Goal: Task Accomplishment & Management: Use online tool/utility

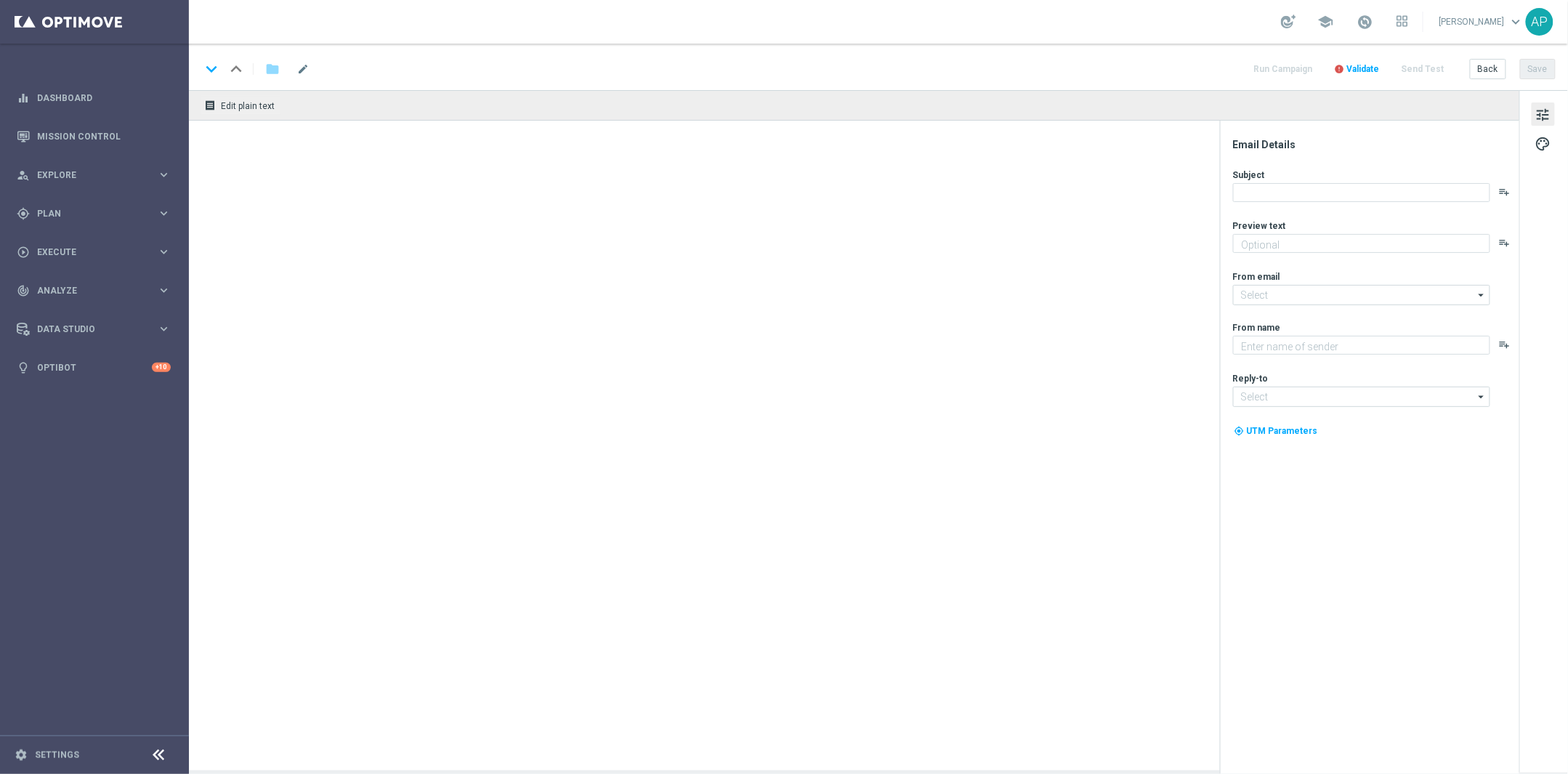
type textarea "Unlock your 100% match [DATE]!"
type textarea "KenoGO"
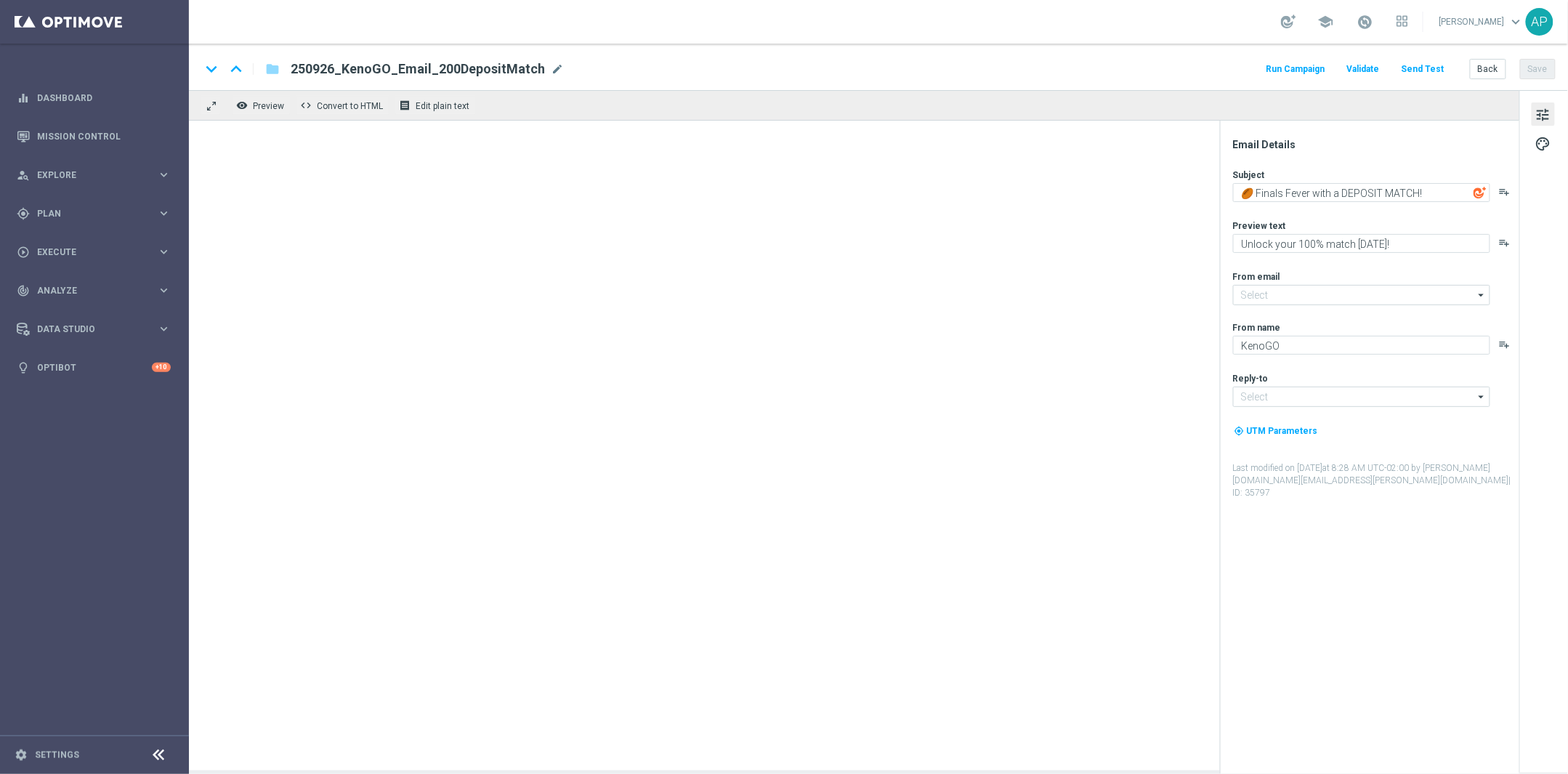
type input "[EMAIL_ADDRESS][DOMAIN_NAME]"
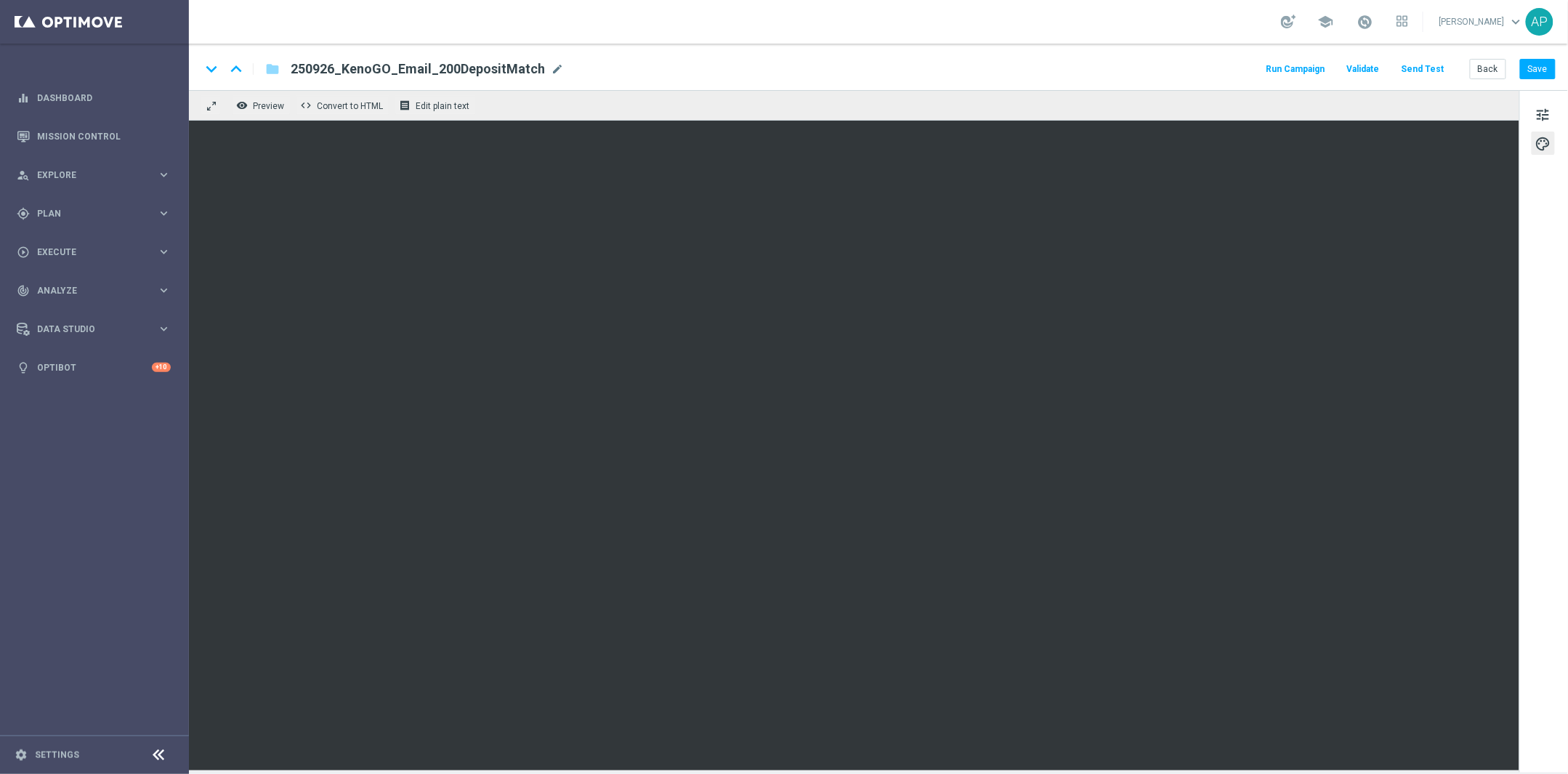
click at [1531, 122] on div "tune palette" at bounding box center [1543, 431] width 48 height 683
click at [1544, 116] on span "tune" at bounding box center [1543, 115] width 16 height 19
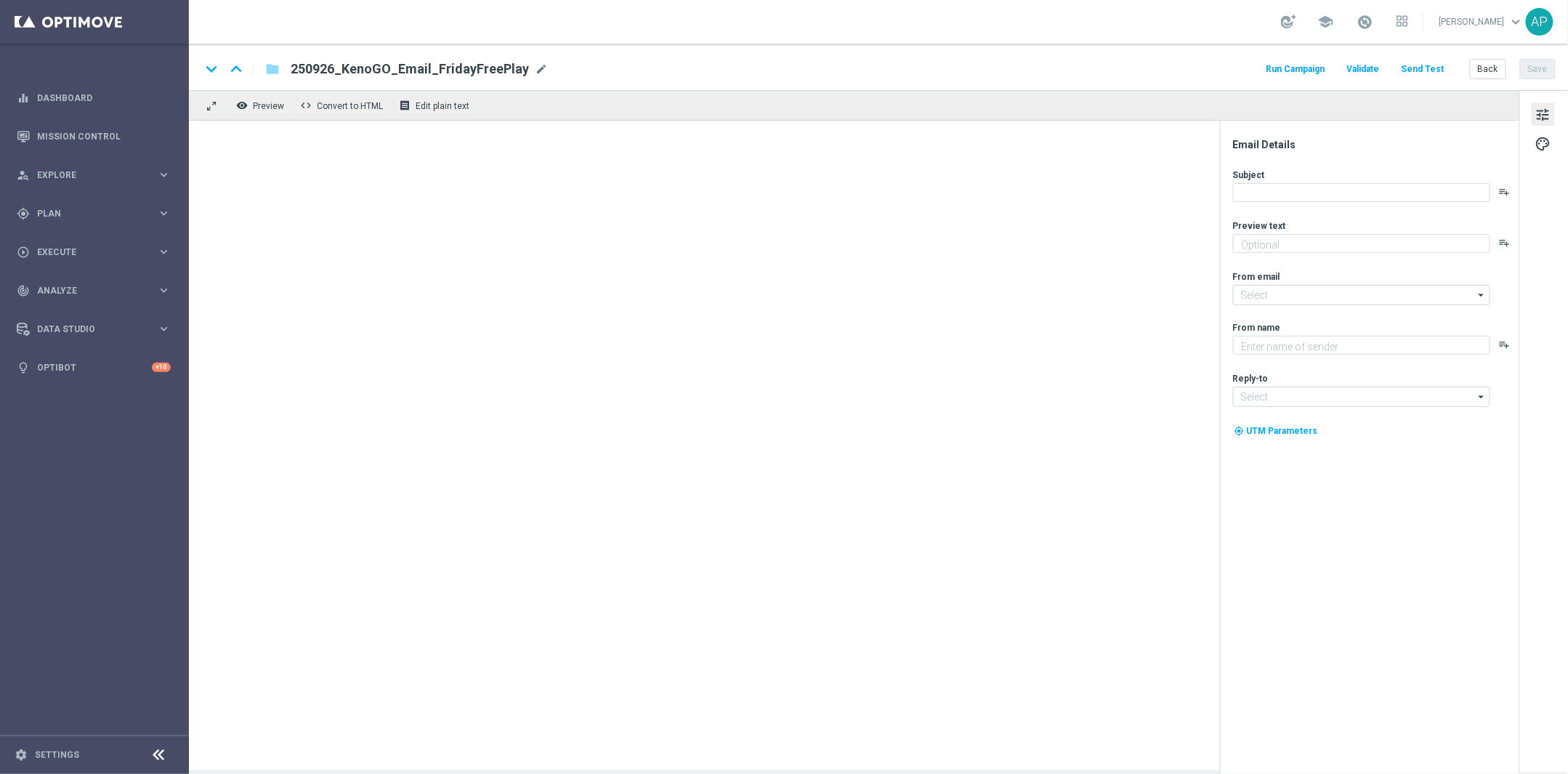
type textarea "Gear up for an exciting Friday with us!"
type input "mail@crm.kenogo.com.au"
type textarea "KenoGO"
type input "support@kenogo.com.au"
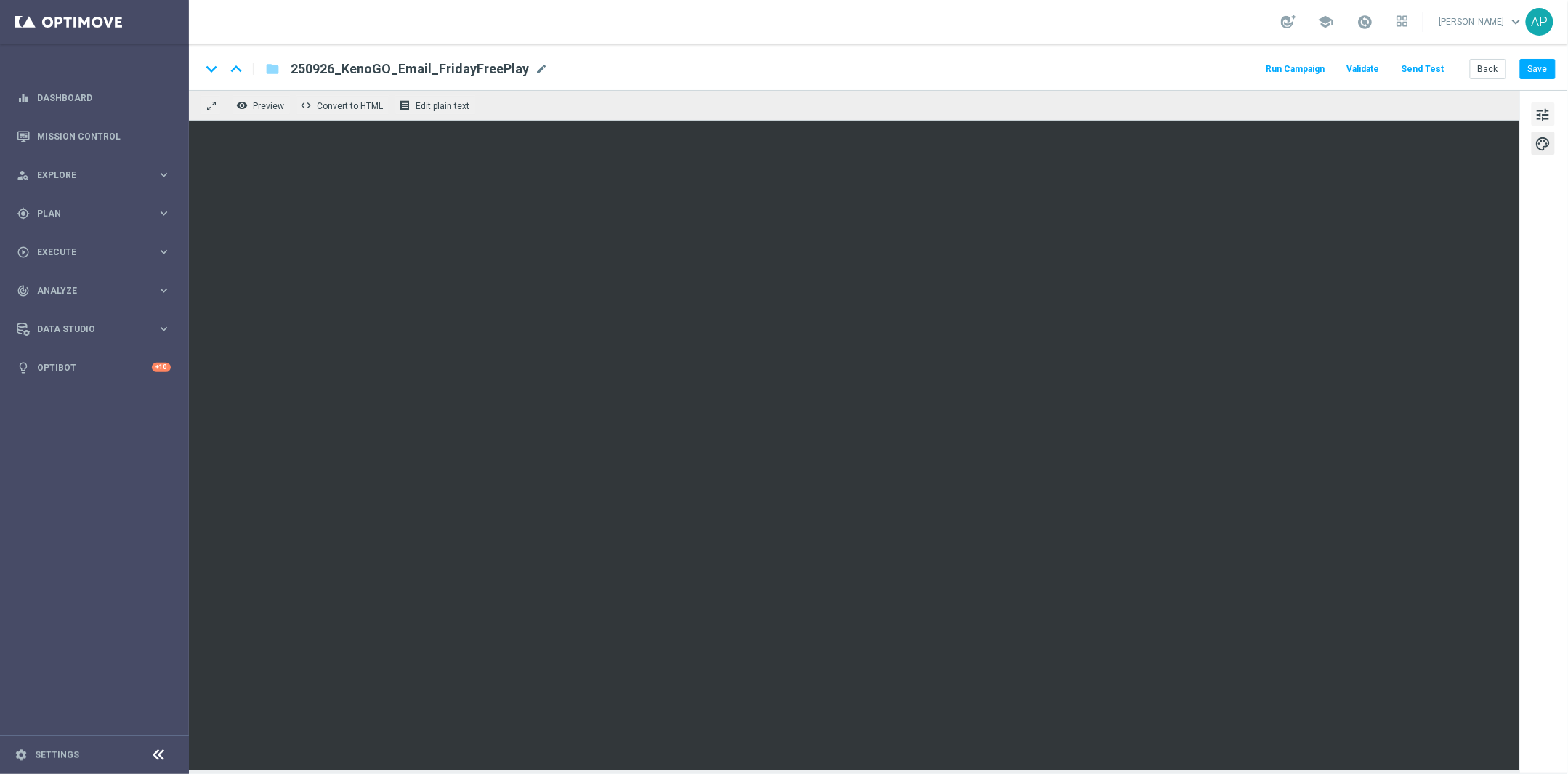
click at [1546, 116] on span "tune" at bounding box center [1543, 115] width 16 height 19
